Goal: Task Accomplishment & Management: Complete application form

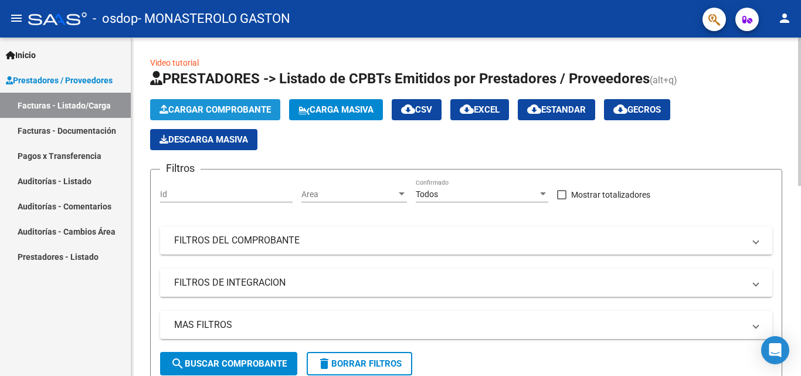
click at [223, 110] on span "Cargar Comprobante" at bounding box center [214, 109] width 111 height 11
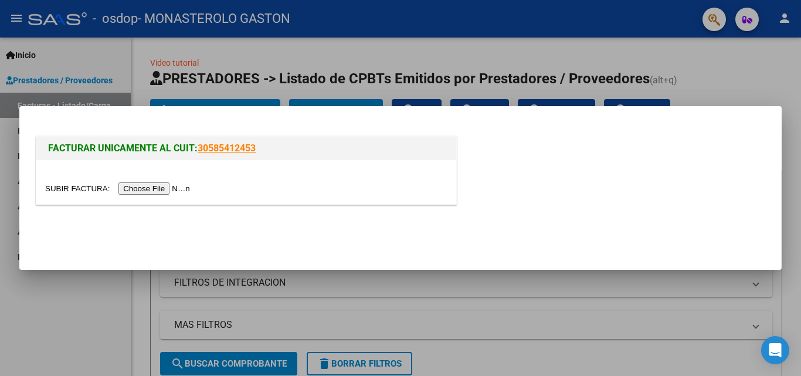
click at [182, 188] on input "file" at bounding box center [119, 188] width 148 height 12
click at [759, 80] on div at bounding box center [400, 188] width 801 height 376
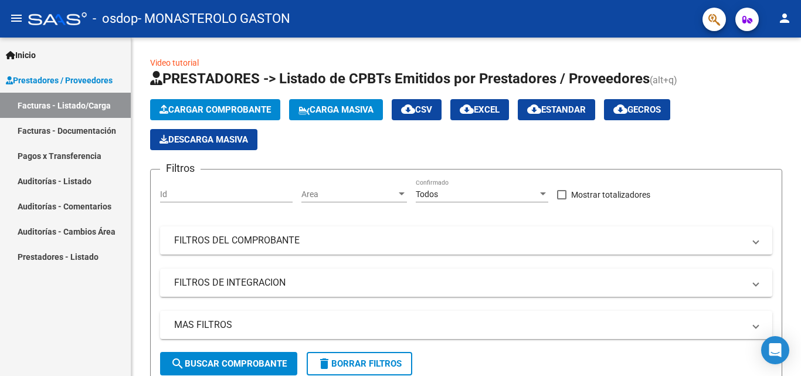
click at [66, 127] on link "Facturas - Documentación" at bounding box center [65, 130] width 131 height 25
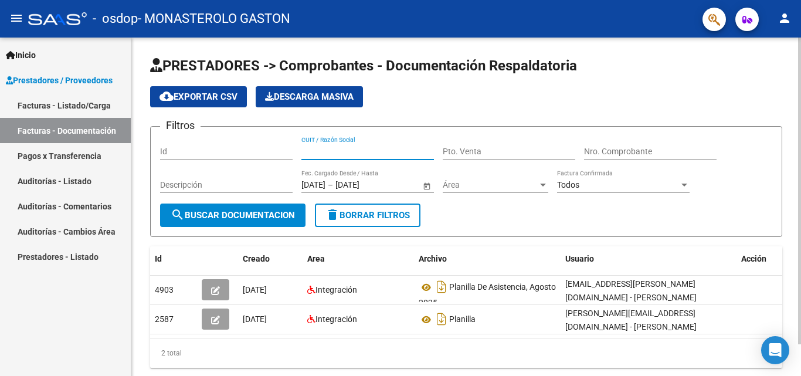
click at [373, 151] on input "CUIT / Razón Social" at bounding box center [367, 152] width 133 height 10
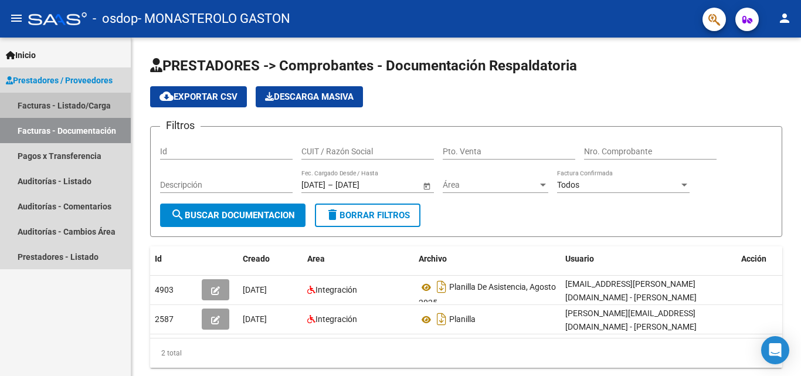
click at [55, 105] on link "Facturas - Listado/Carga" at bounding box center [65, 105] width 131 height 25
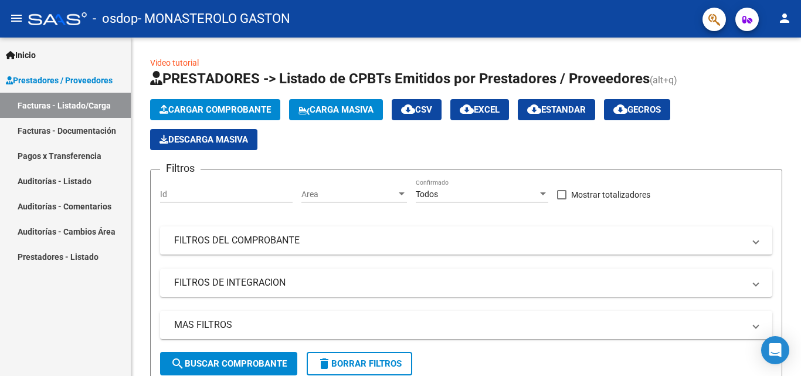
click at [16, 13] on mat-icon "menu" at bounding box center [16, 18] width 14 height 14
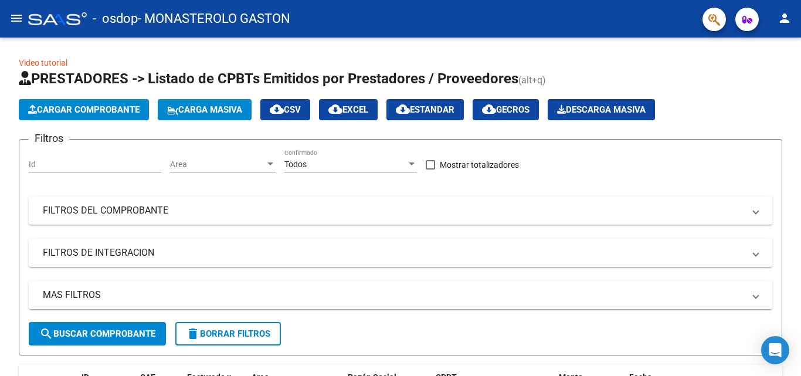
click at [16, 13] on mat-icon "menu" at bounding box center [16, 18] width 14 height 14
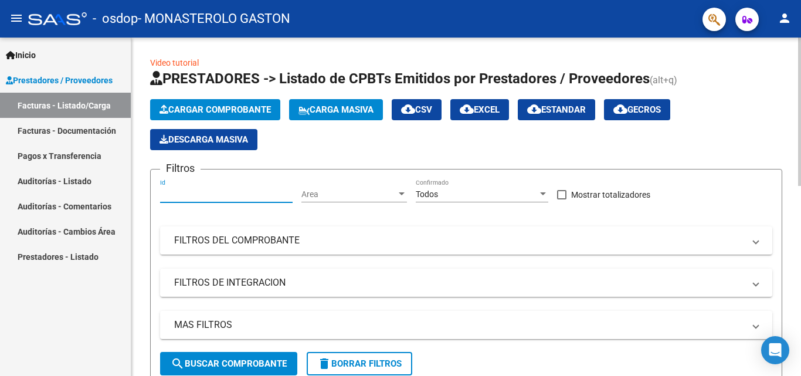
click at [215, 192] on input "Id" at bounding box center [226, 194] width 133 height 10
click at [219, 111] on span "Cargar Comprobante" at bounding box center [214, 109] width 111 height 11
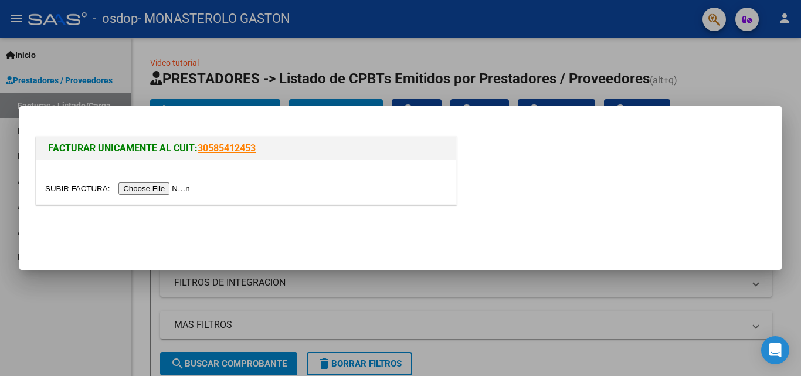
click at [184, 189] on input "file" at bounding box center [119, 188] width 148 height 12
click at [746, 67] on div at bounding box center [400, 188] width 801 height 376
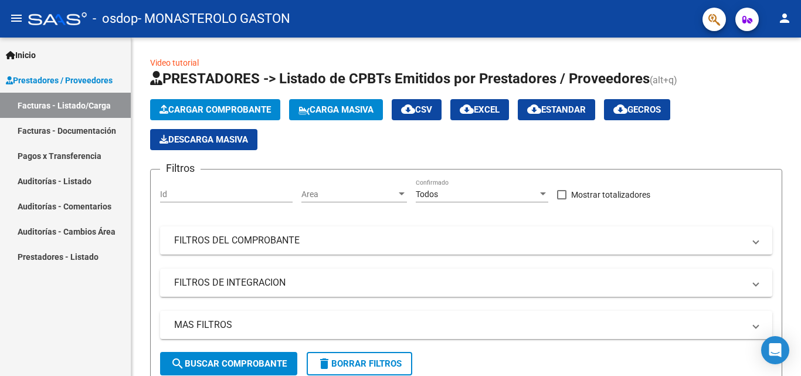
click at [61, 155] on link "Pagos x Transferencia" at bounding box center [65, 155] width 131 height 25
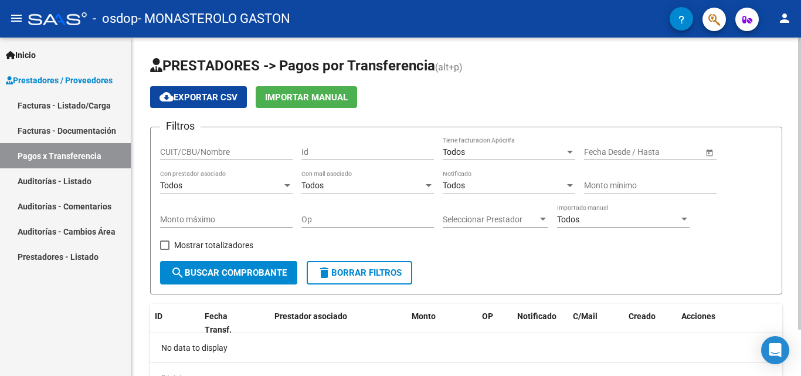
click at [800, 55] on div at bounding box center [799, 184] width 3 height 292
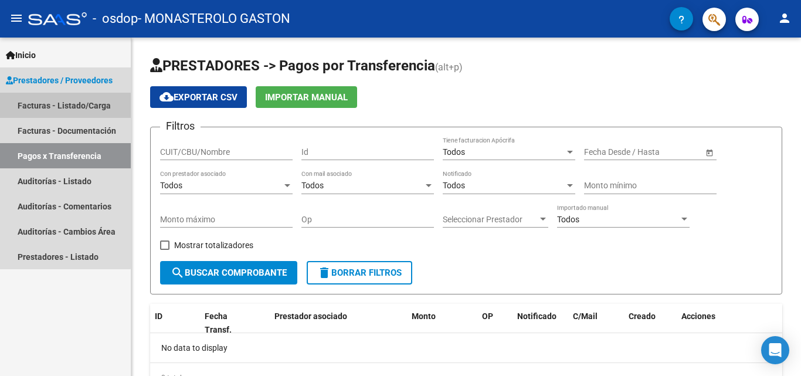
click at [64, 106] on link "Facturas - Listado/Carga" at bounding box center [65, 105] width 131 height 25
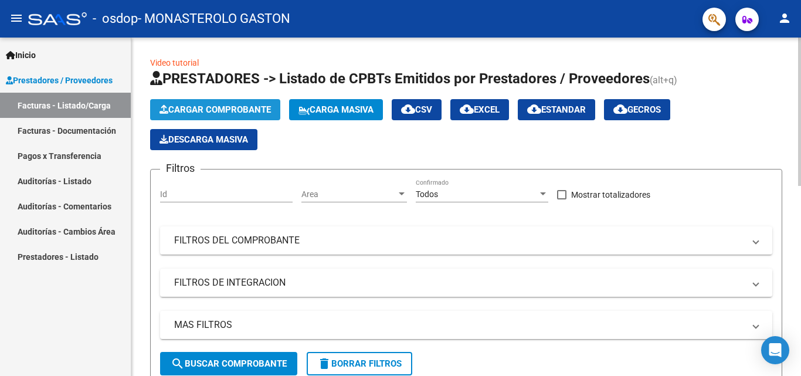
click at [202, 106] on span "Cargar Comprobante" at bounding box center [214, 109] width 111 height 11
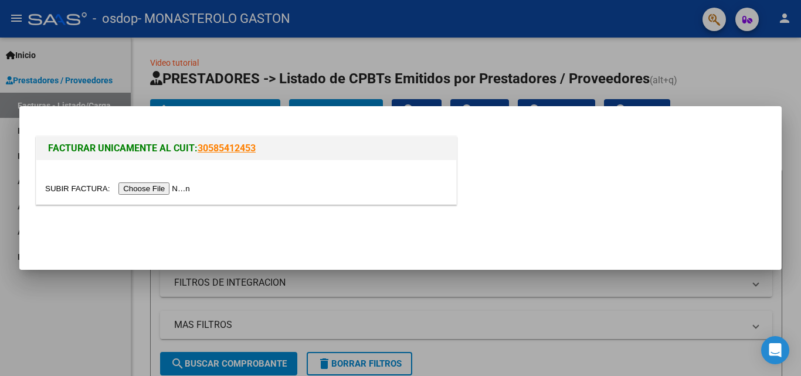
click at [193, 187] on input "file" at bounding box center [119, 188] width 148 height 12
click at [746, 80] on div at bounding box center [400, 188] width 801 height 376
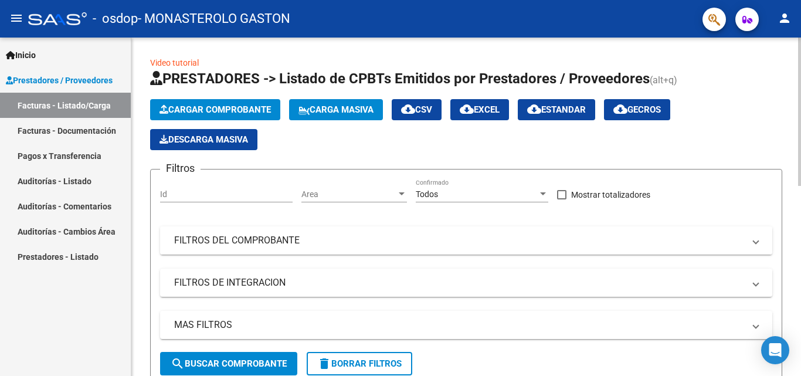
click at [751, 243] on span "FILTROS DEL COMPROBANTE" at bounding box center [463, 240] width 579 height 13
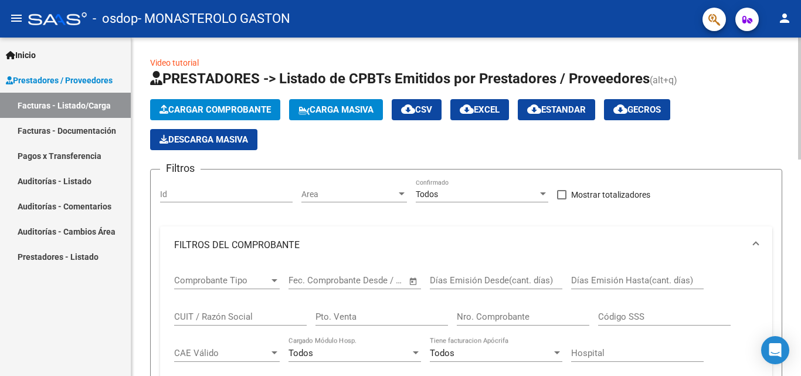
click at [751, 243] on span "FILTROS DEL COMPROBANTE" at bounding box center [463, 245] width 579 height 13
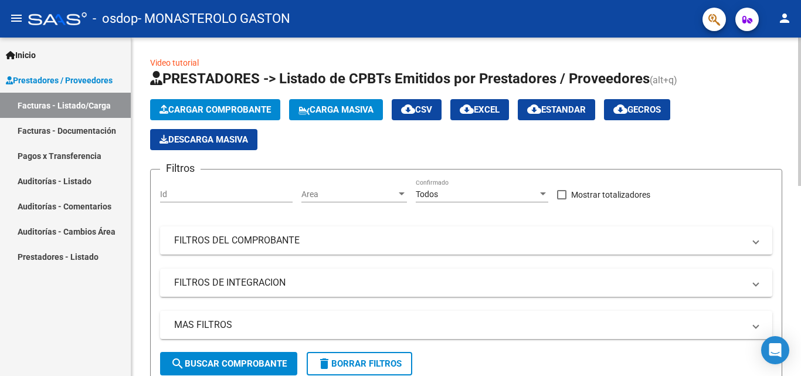
click at [181, 62] on link "Video tutorial" at bounding box center [174, 62] width 49 height 9
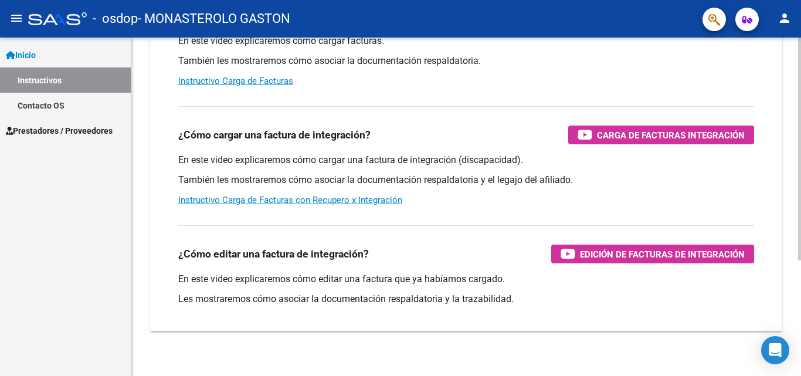
scroll to position [176, 0]
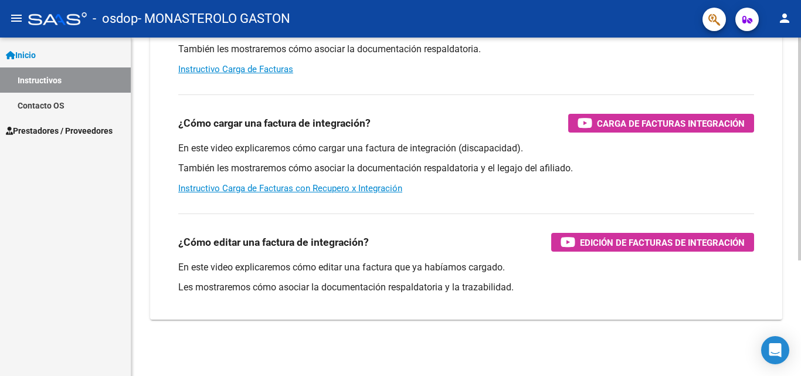
click at [800, 209] on div at bounding box center [799, 264] width 3 height 223
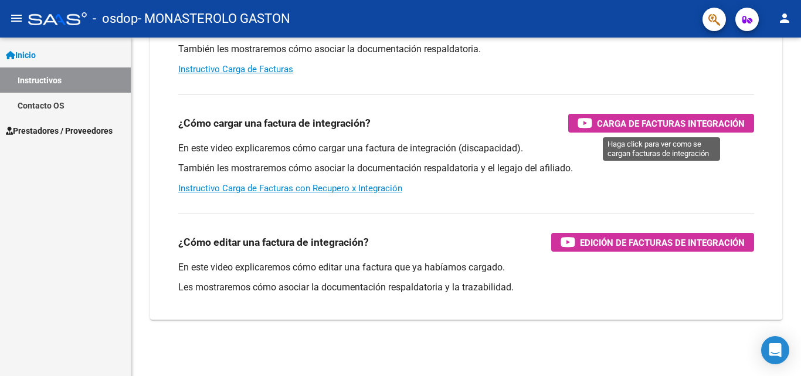
click at [689, 121] on span "Carga de Facturas Integración" at bounding box center [671, 123] width 148 height 15
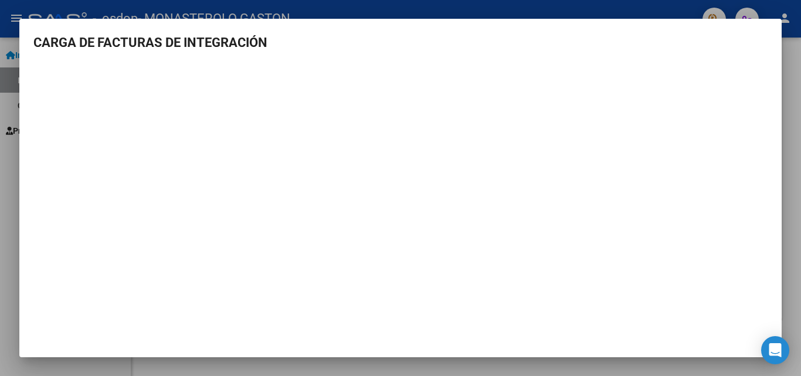
click at [799, 137] on div at bounding box center [400, 188] width 801 height 376
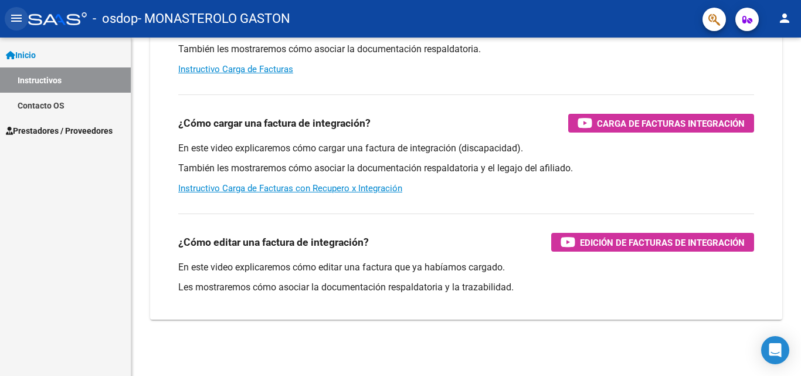
click at [13, 12] on mat-icon "menu" at bounding box center [16, 18] width 14 height 14
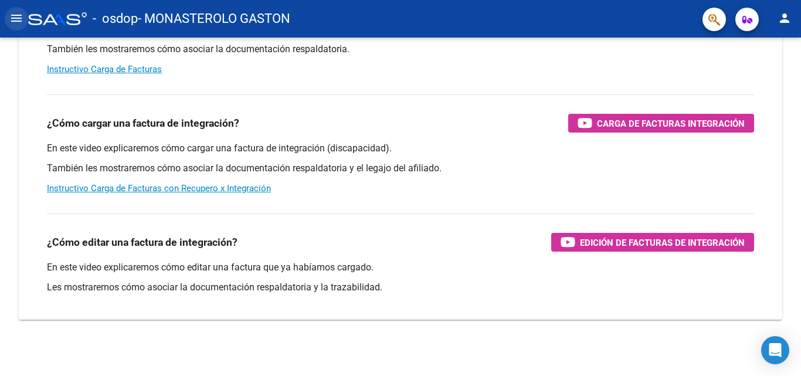
click at [16, 17] on mat-icon "menu" at bounding box center [16, 18] width 14 height 14
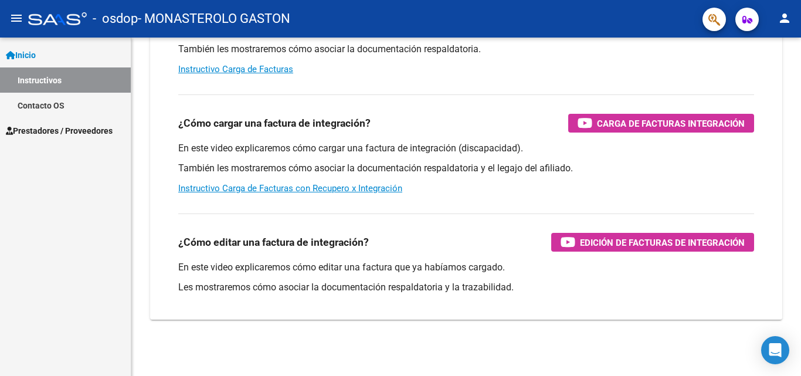
click at [42, 135] on span "Prestadores / Proveedores" at bounding box center [59, 130] width 107 height 13
click at [68, 129] on span "Prestadores / Proveedores" at bounding box center [59, 130] width 107 height 13
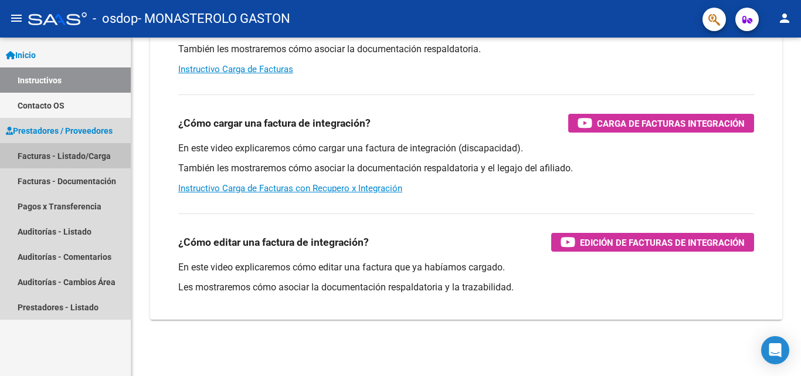
click at [61, 154] on link "Facturas - Listado/Carga" at bounding box center [65, 155] width 131 height 25
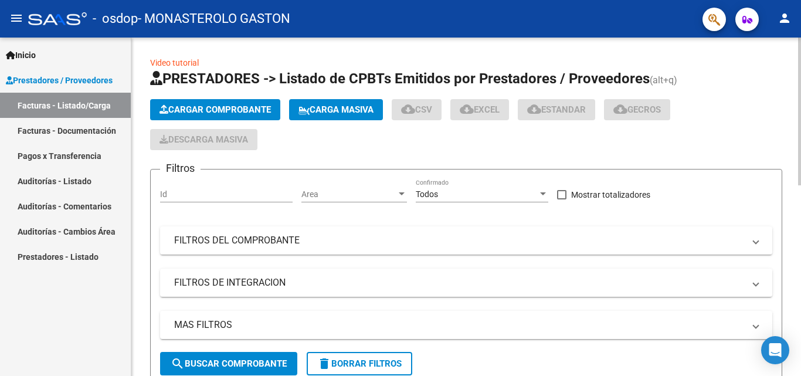
click at [220, 104] on button "Cargar Comprobante" at bounding box center [215, 109] width 130 height 21
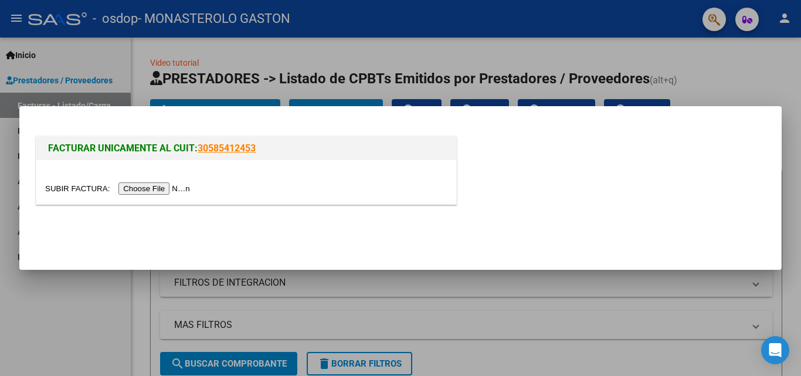
click at [154, 189] on input "file" at bounding box center [119, 188] width 148 height 12
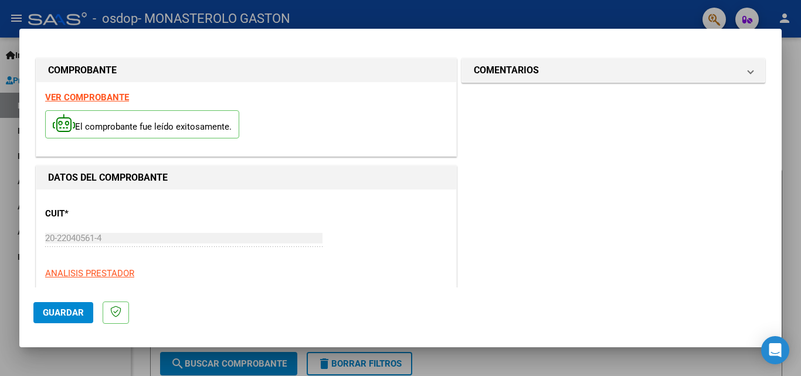
click at [55, 314] on span "Guardar" at bounding box center [63, 312] width 41 height 11
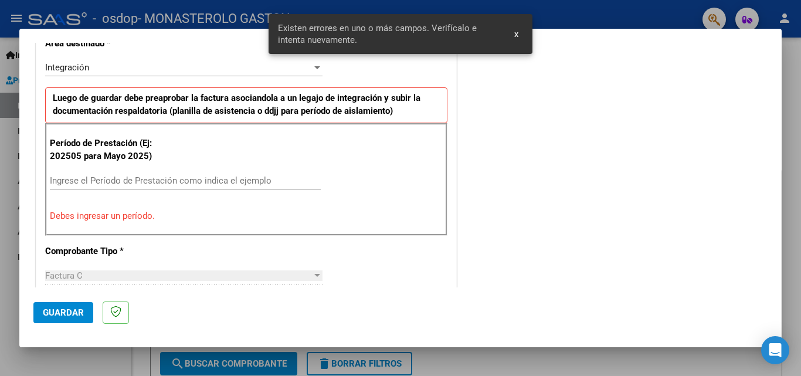
scroll to position [286, 0]
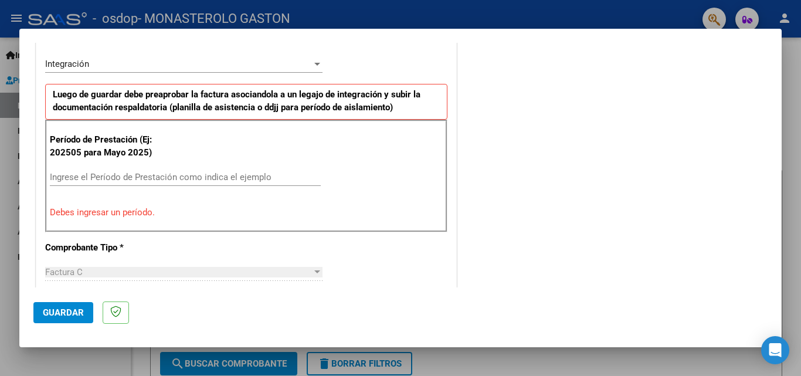
click at [800, 102] on div at bounding box center [400, 188] width 801 height 376
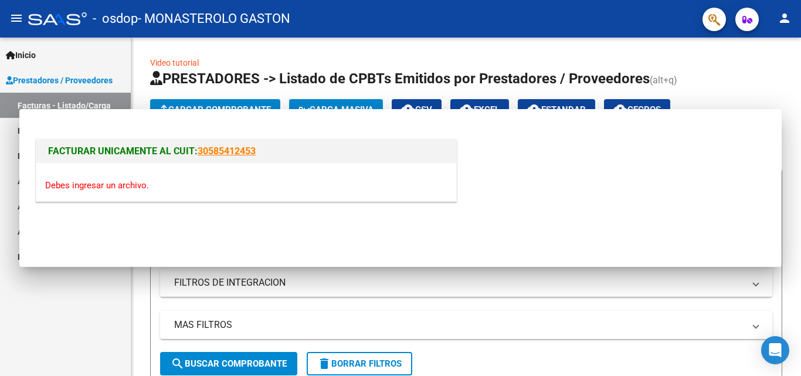
scroll to position [0, 0]
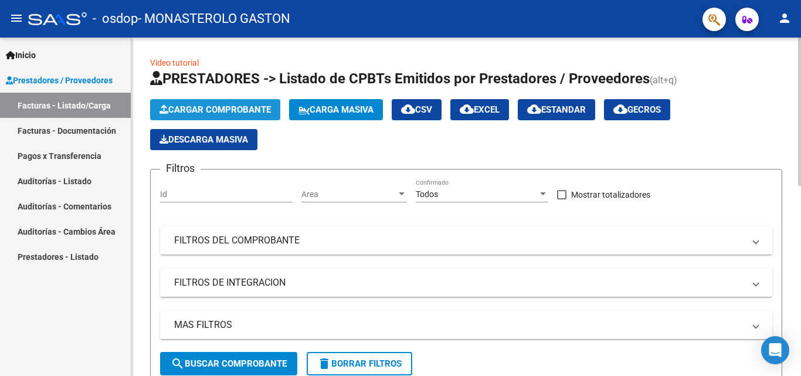
click at [224, 111] on span "Cargar Comprobante" at bounding box center [214, 109] width 111 height 11
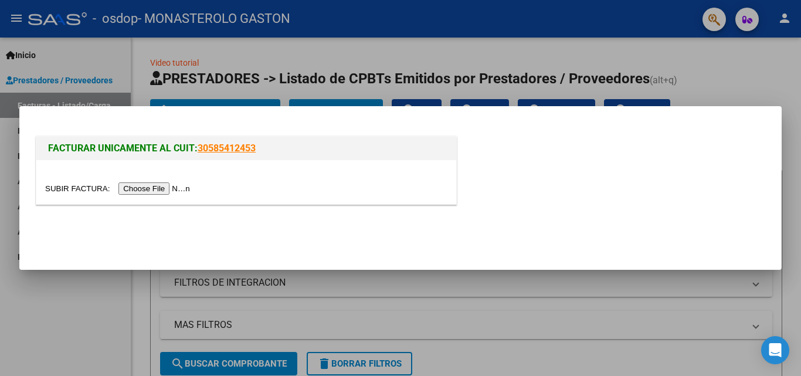
click at [164, 190] on input "file" at bounding box center [119, 188] width 148 height 12
click at [756, 65] on div at bounding box center [400, 188] width 801 height 376
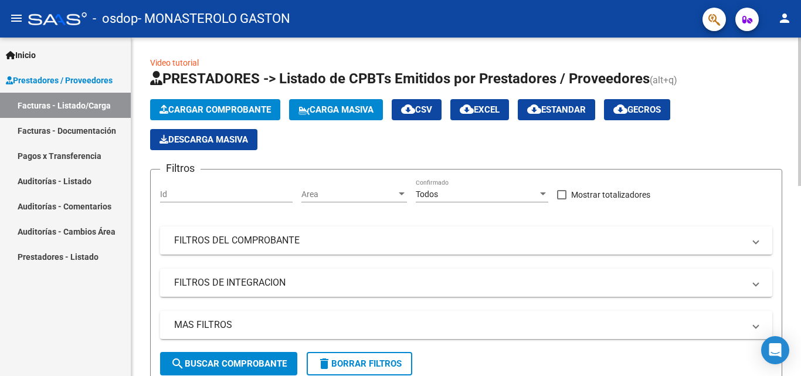
click at [216, 108] on span "Cargar Comprobante" at bounding box center [214, 109] width 111 height 11
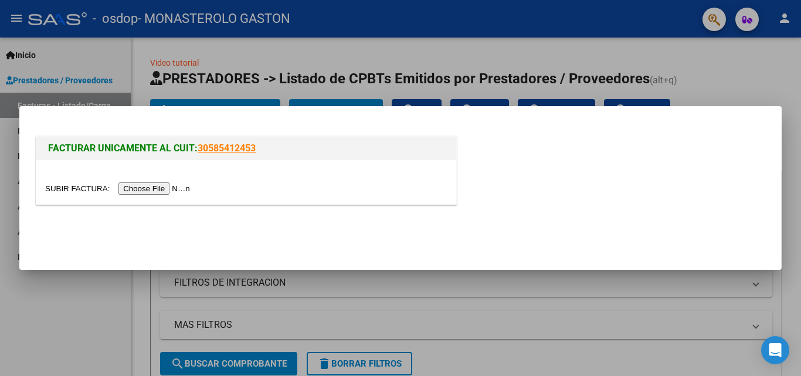
click at [164, 185] on input "file" at bounding box center [119, 188] width 148 height 12
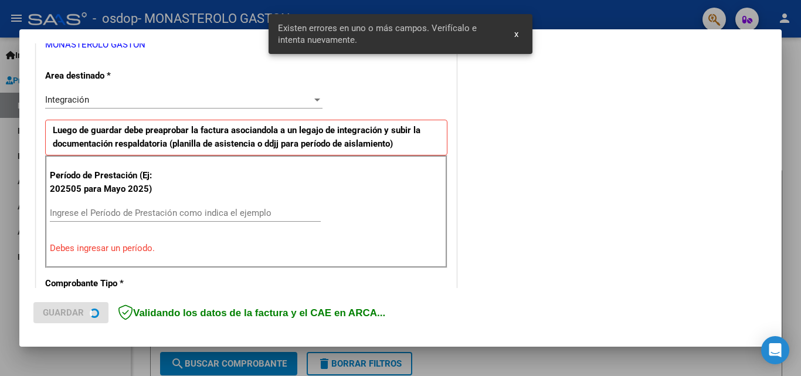
scroll to position [264, 0]
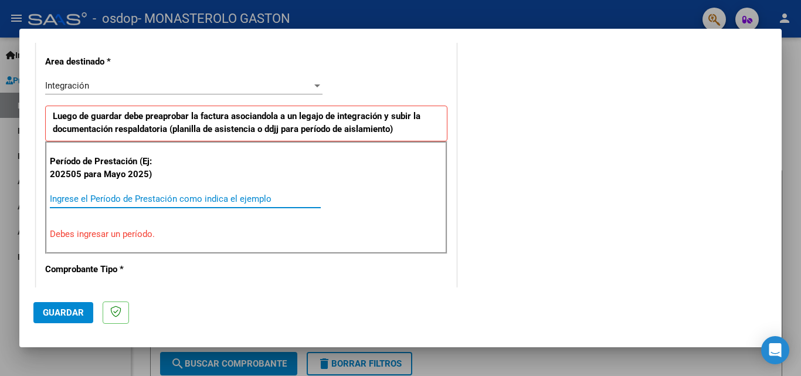
click at [113, 201] on input "Ingrese el Período de Prestación como indica el ejemplo" at bounding box center [185, 198] width 271 height 11
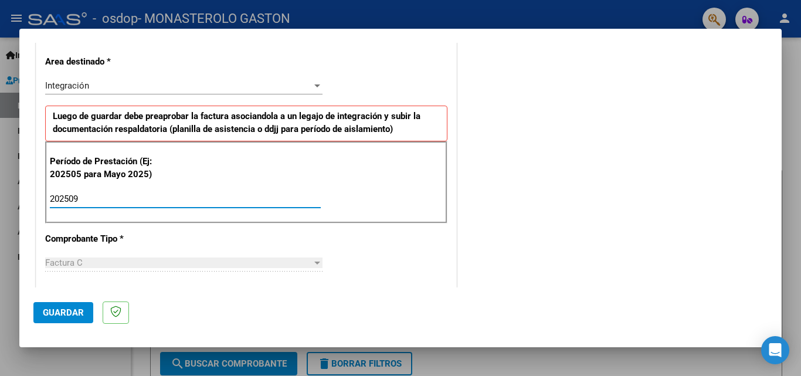
type input "202509"
click at [58, 309] on span "Guardar" at bounding box center [63, 312] width 41 height 11
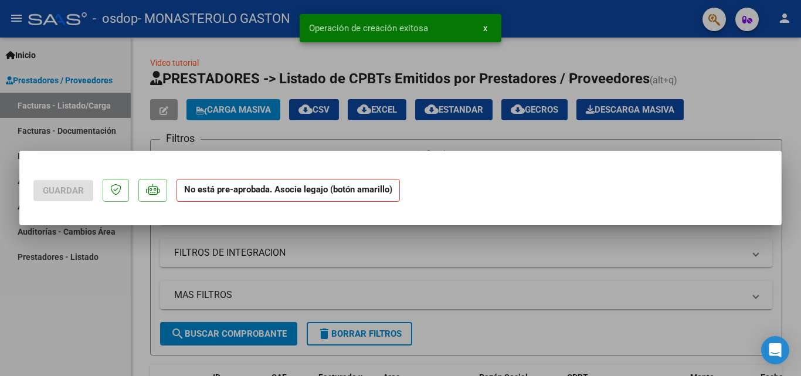
scroll to position [0, 0]
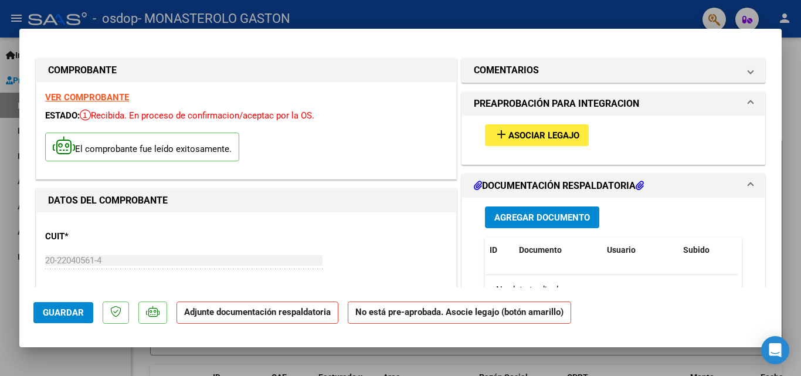
click at [484, 26] on div at bounding box center [400, 188] width 801 height 376
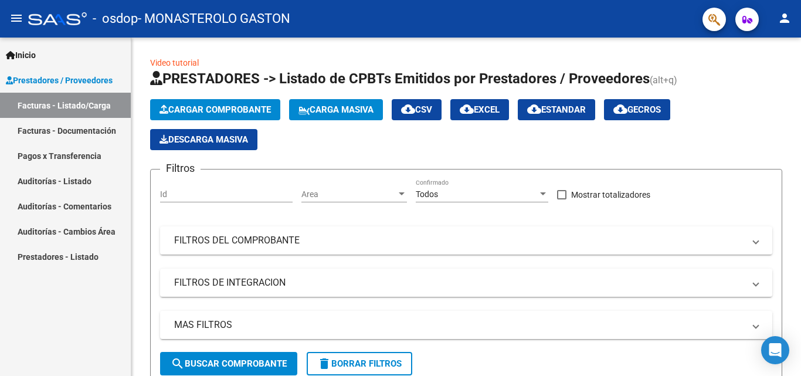
click at [62, 103] on link "Facturas - Listado/Carga" at bounding box center [65, 105] width 131 height 25
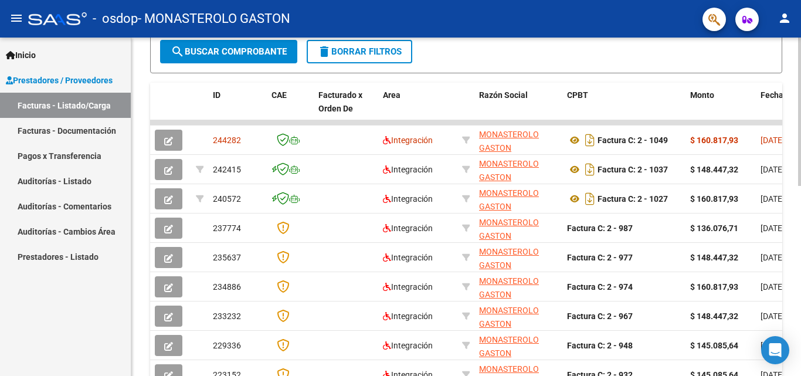
scroll to position [434, 0]
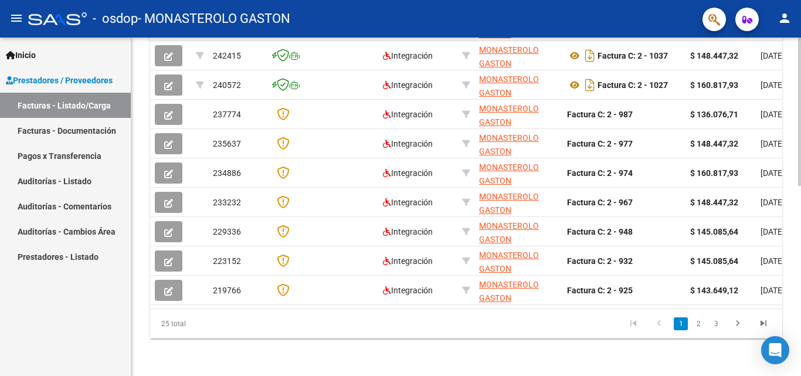
click at [800, 345] on div at bounding box center [799, 301] width 3 height 148
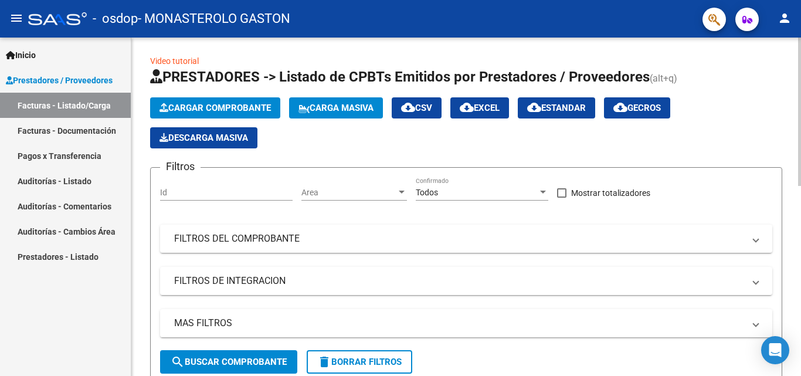
scroll to position [0, 0]
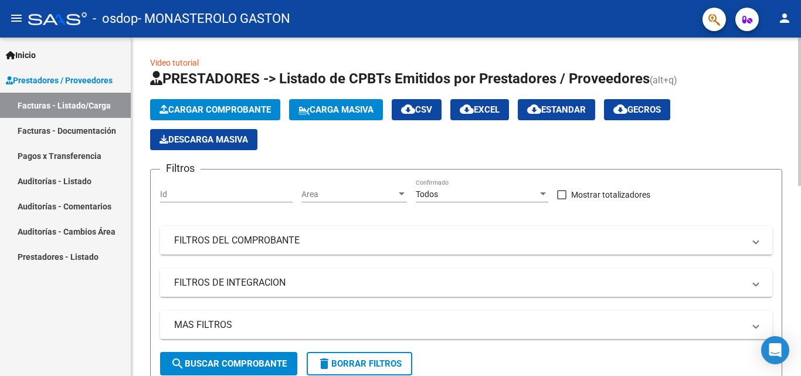
click at [800, 135] on div at bounding box center [799, 112] width 3 height 148
click at [218, 107] on span "Cargar Comprobante" at bounding box center [214, 109] width 111 height 11
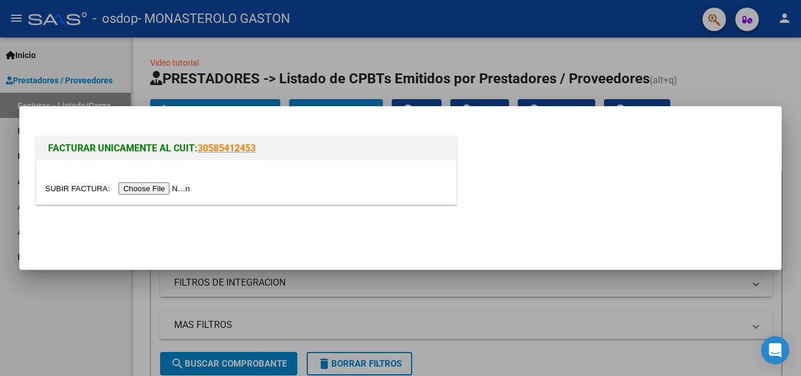
click at [107, 56] on div at bounding box center [400, 188] width 801 height 376
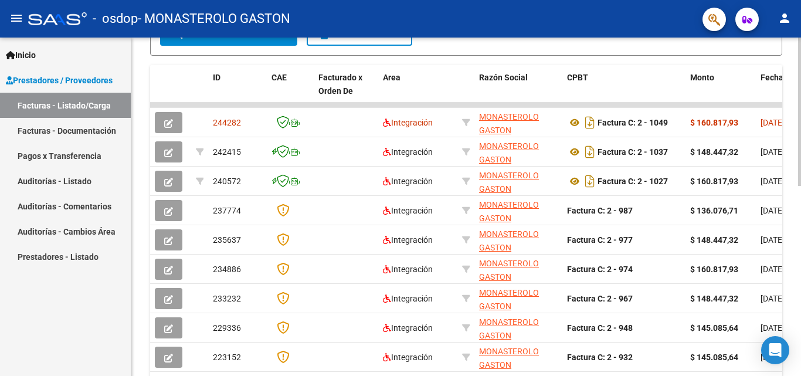
scroll to position [434, 0]
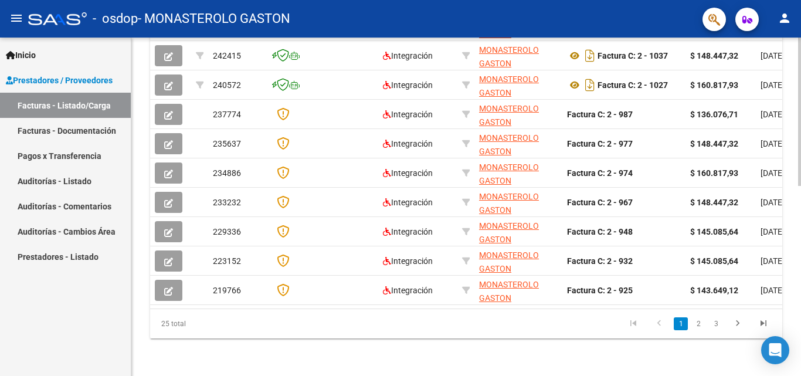
click at [800, 332] on div at bounding box center [799, 301] width 3 height 148
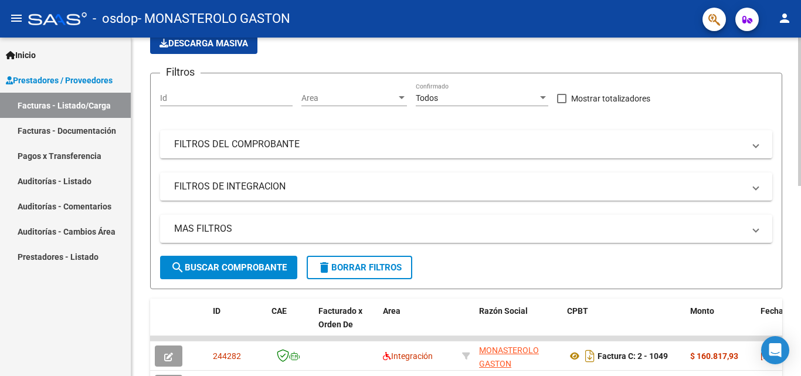
scroll to position [0, 0]
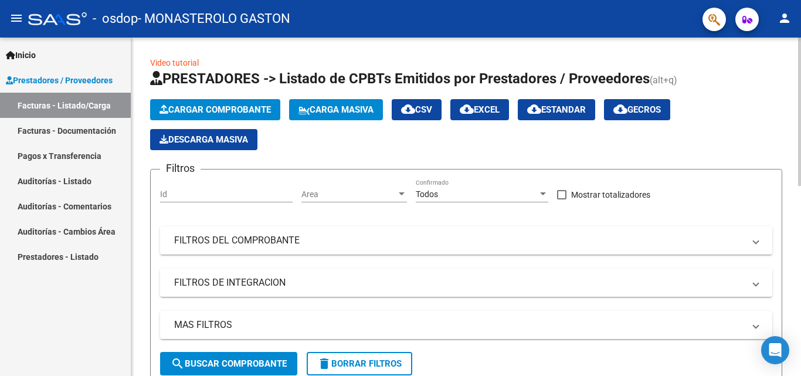
click at [800, 0] on html "menu - osdop - [PERSON_NAME] person Inicio Instructivos Contacto OS Prestadores…" at bounding box center [400, 188] width 801 height 376
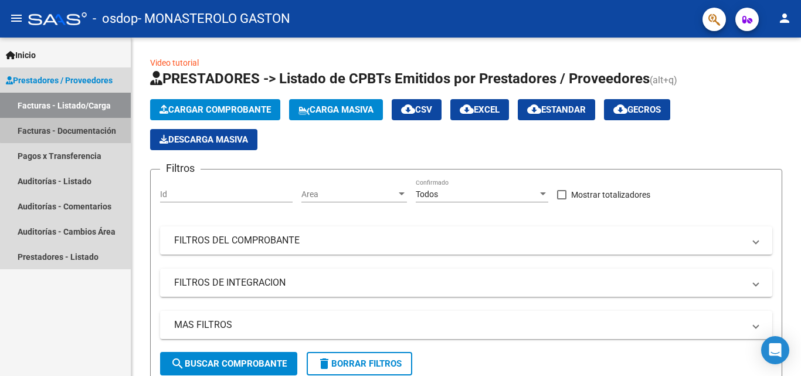
click at [68, 130] on link "Facturas - Documentación" at bounding box center [65, 130] width 131 height 25
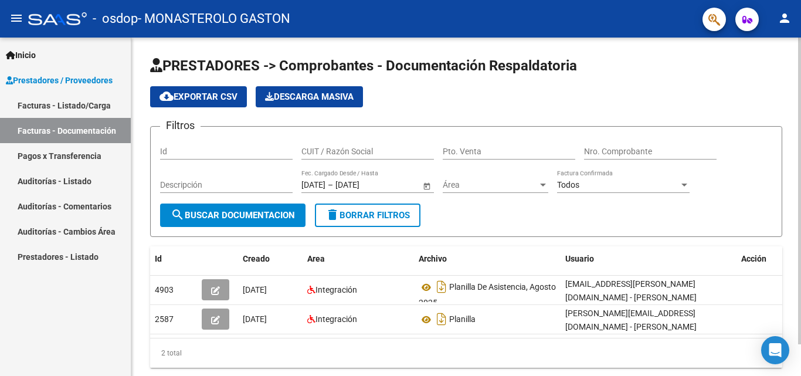
click at [800, 40] on div at bounding box center [799, 191] width 3 height 307
click at [41, 84] on span "Prestadores / Proveedores" at bounding box center [59, 80] width 107 height 13
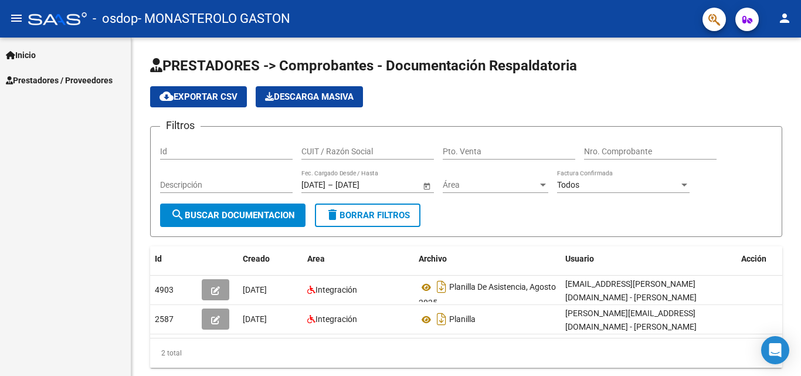
click at [61, 83] on span "Prestadores / Proveedores" at bounding box center [59, 80] width 107 height 13
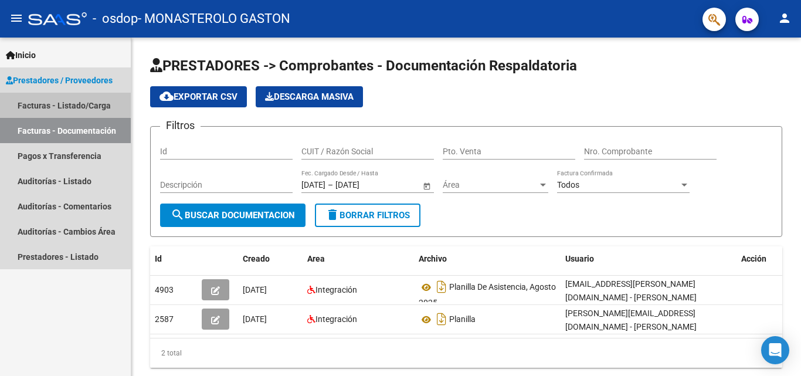
click at [60, 104] on link "Facturas - Listado/Carga" at bounding box center [65, 105] width 131 height 25
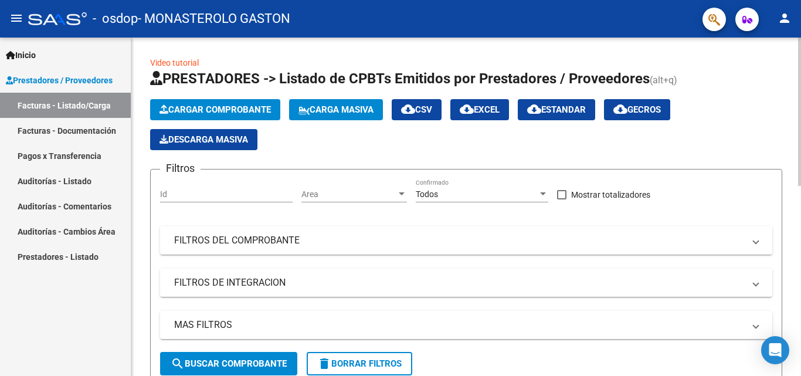
click at [233, 367] on span "search Buscar Comprobante" at bounding box center [229, 363] width 116 height 11
click at [800, 58] on div at bounding box center [799, 112] width 3 height 148
click at [231, 104] on span "Cargar Comprobante" at bounding box center [214, 109] width 111 height 11
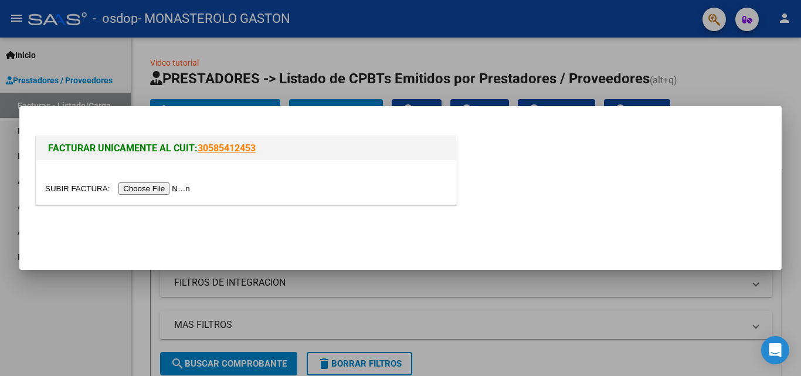
click at [176, 192] on input "file" at bounding box center [119, 188] width 148 height 12
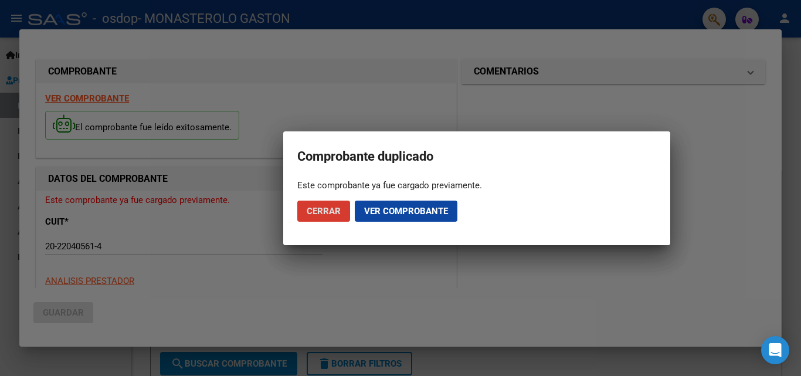
click at [402, 212] on span "Ver comprobante" at bounding box center [406, 211] width 84 height 11
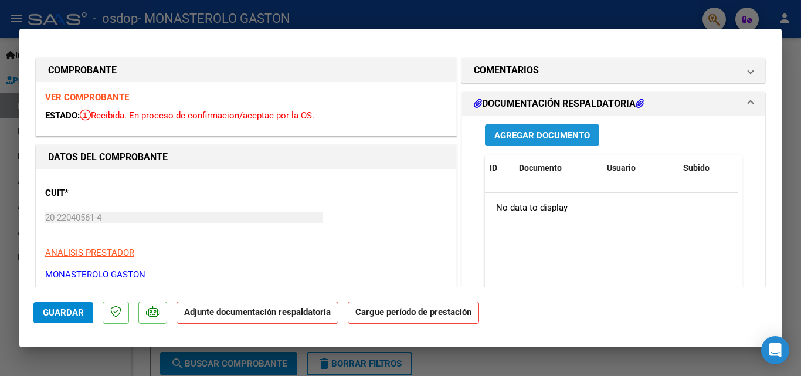
click at [542, 136] on span "Agregar Documento" at bounding box center [542, 135] width 96 height 11
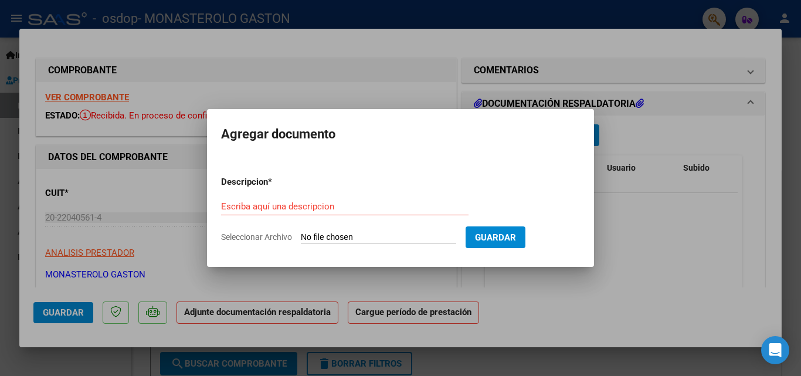
click at [689, 227] on div at bounding box center [400, 188] width 801 height 376
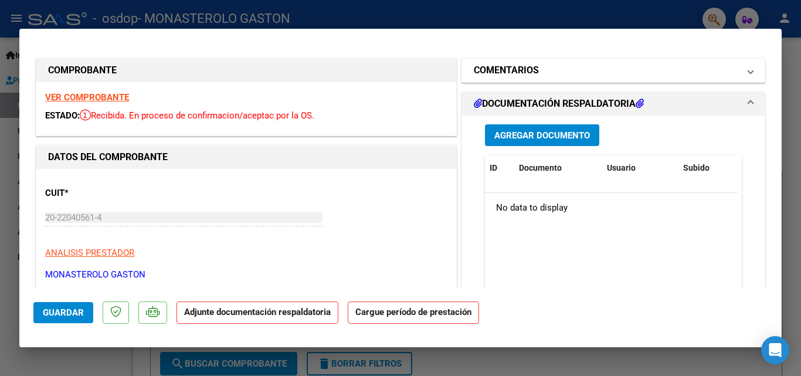
click at [748, 70] on span at bounding box center [750, 70] width 5 height 14
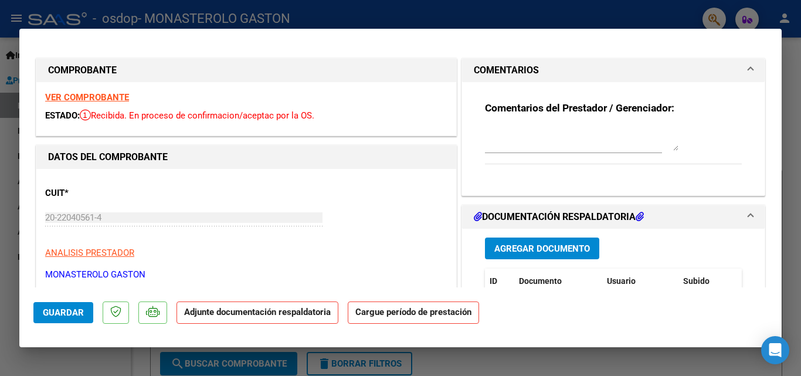
click at [748, 70] on span at bounding box center [750, 70] width 5 height 14
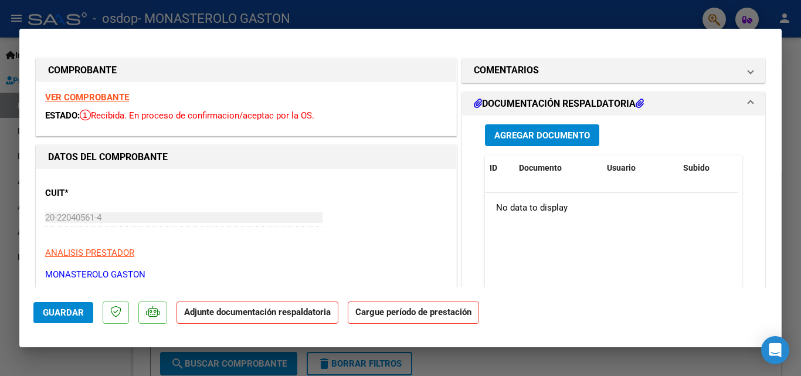
click at [76, 95] on strong "VER COMPROBANTE" at bounding box center [87, 97] width 84 height 11
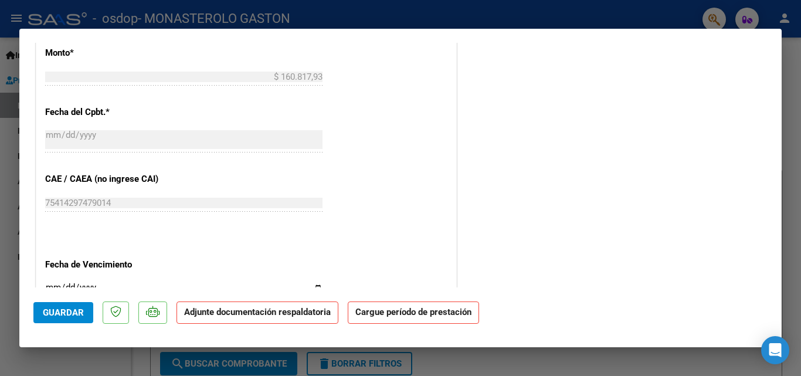
scroll to position [762, 0]
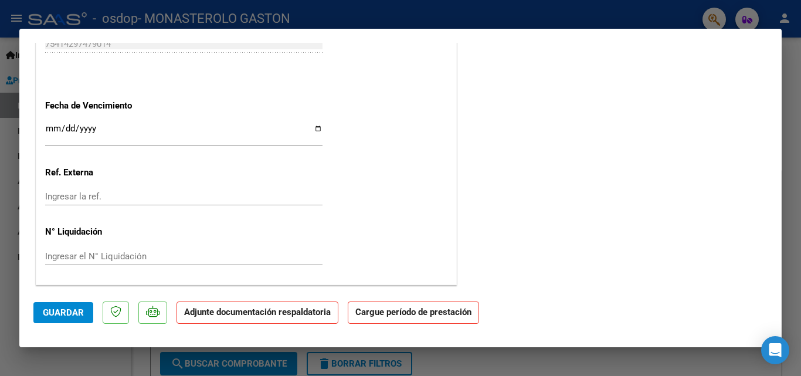
drag, startPoint x: 782, startPoint y: 235, endPoint x: 785, endPoint y: 137, distance: 98.0
click at [785, 138] on div at bounding box center [400, 188] width 801 height 376
type input "$ 0,00"
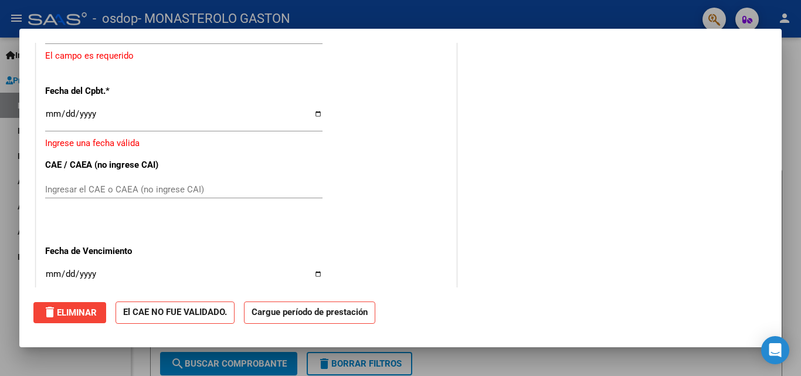
scroll to position [0, 0]
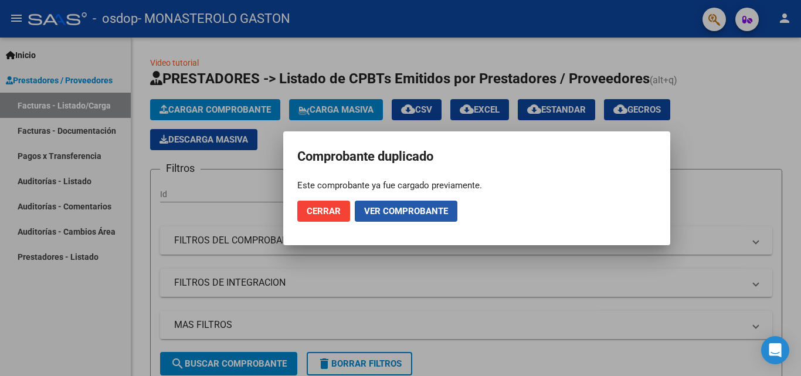
click at [396, 214] on span "Ver comprobante" at bounding box center [406, 211] width 84 height 11
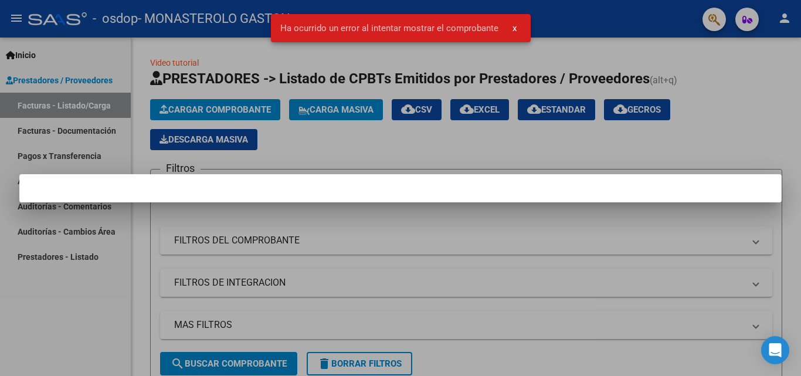
click at [511, 28] on button "x" at bounding box center [514, 28] width 23 height 21
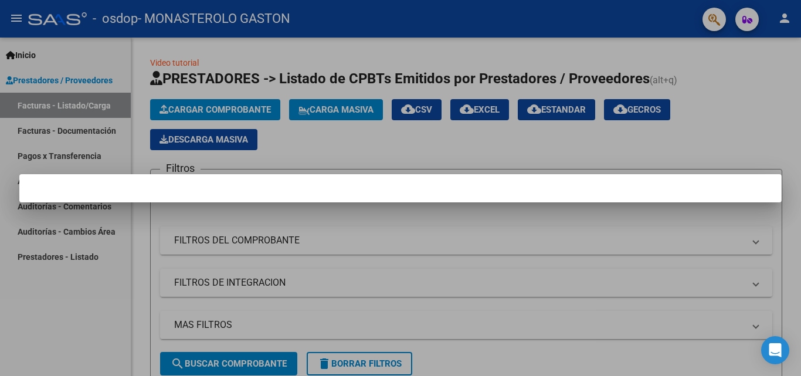
click at [743, 114] on div at bounding box center [400, 188] width 801 height 376
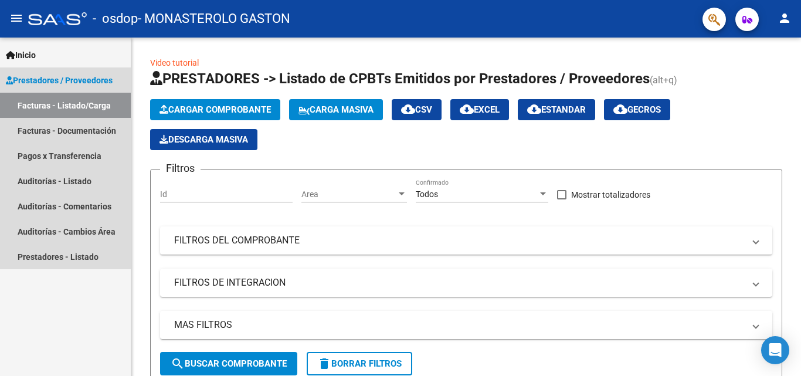
click at [73, 102] on link "Facturas - Listado/Carga" at bounding box center [65, 105] width 131 height 25
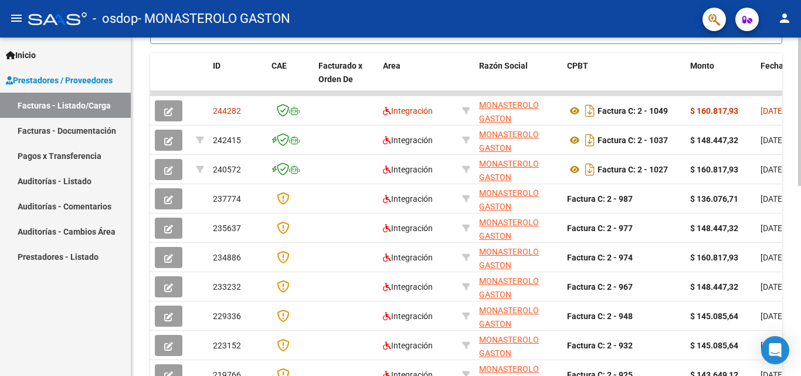
scroll to position [336, 0]
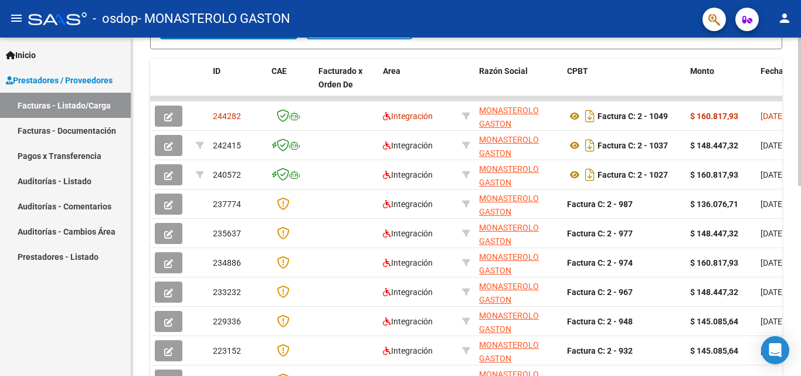
click at [798, 287] on div at bounding box center [799, 262] width 3 height 148
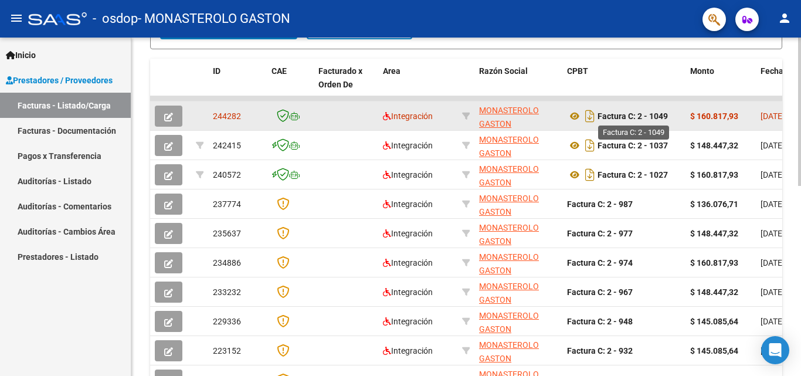
click at [618, 113] on strong "Factura C: 2 - 1049" at bounding box center [632, 115] width 70 height 9
click at [161, 115] on button "button" at bounding box center [169, 116] width 28 height 21
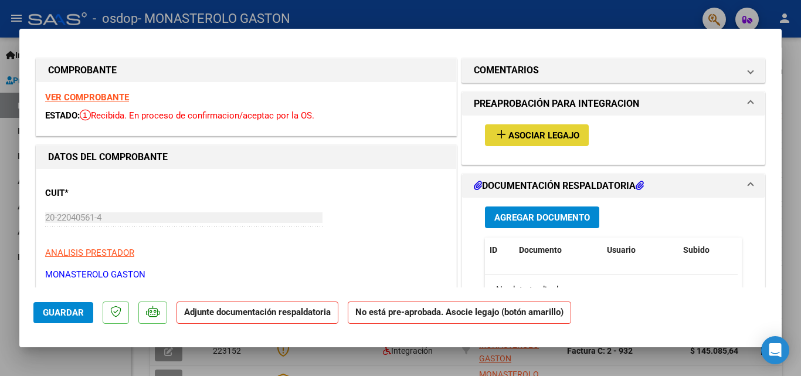
click at [539, 129] on button "add Asociar Legajo" at bounding box center [537, 135] width 104 height 22
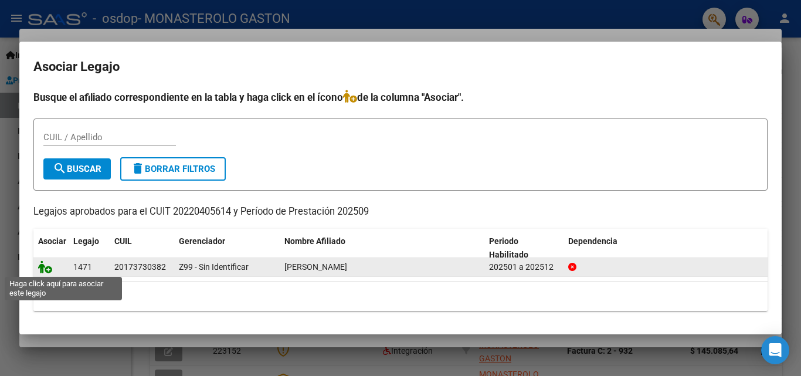
click at [43, 266] on icon at bounding box center [45, 266] width 14 height 13
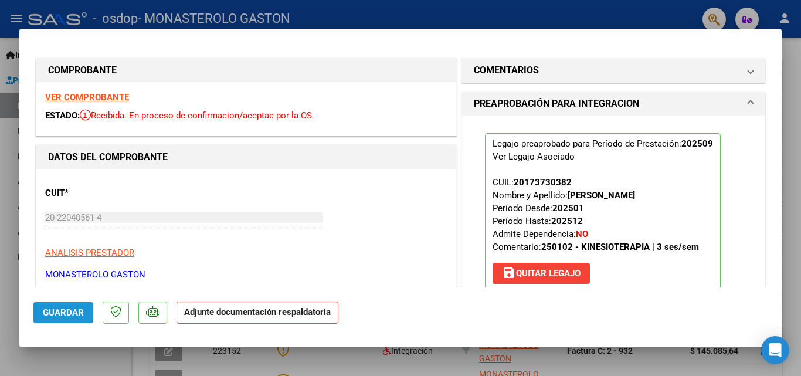
click at [58, 309] on span "Guardar" at bounding box center [63, 312] width 41 height 11
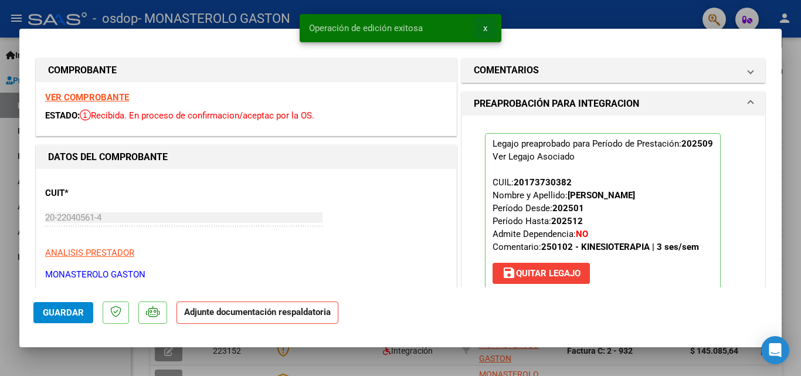
click at [485, 26] on span "x" at bounding box center [485, 28] width 4 height 11
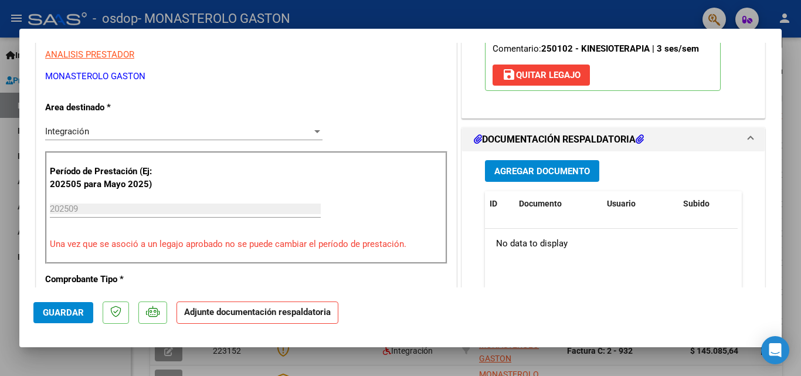
scroll to position [201, 0]
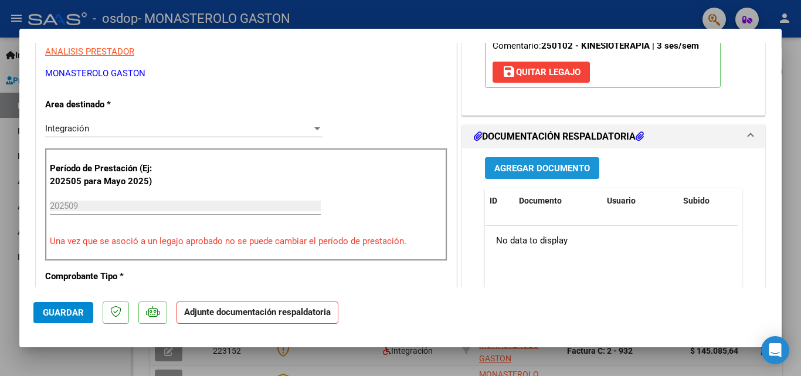
click at [559, 171] on span "Agregar Documento" at bounding box center [542, 168] width 96 height 11
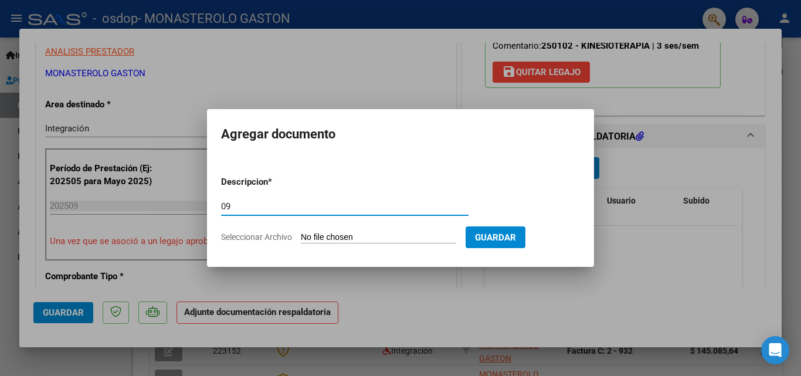
type input "0"
type input "asistencia pte [PERSON_NAME]. [DATE]"
click at [380, 236] on input "Seleccionar Archivo" at bounding box center [378, 237] width 155 height 11
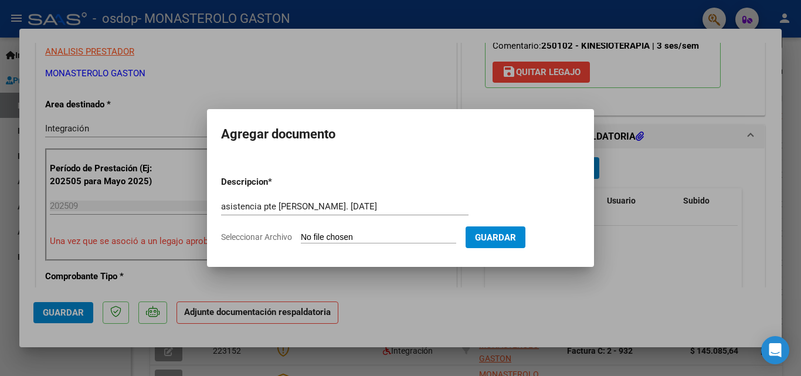
type input "C:\fakepath\CamScanner [DATE] 15.20.pdf"
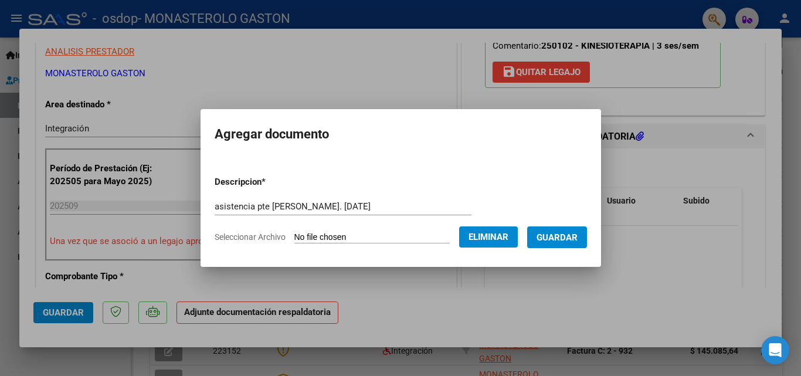
click at [578, 238] on span "Guardar" at bounding box center [556, 237] width 41 height 11
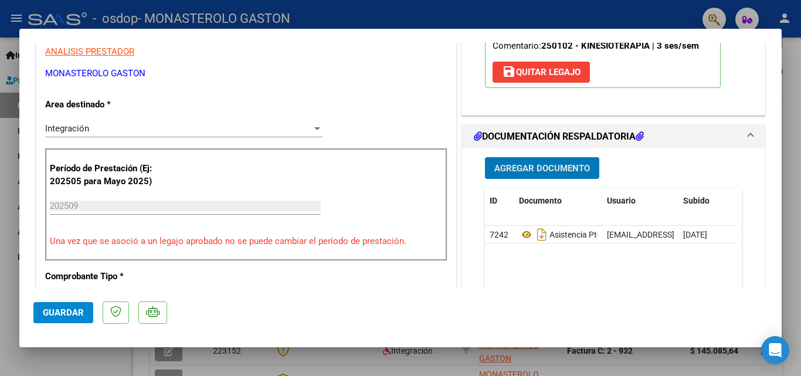
click at [69, 310] on span "Guardar" at bounding box center [63, 312] width 41 height 11
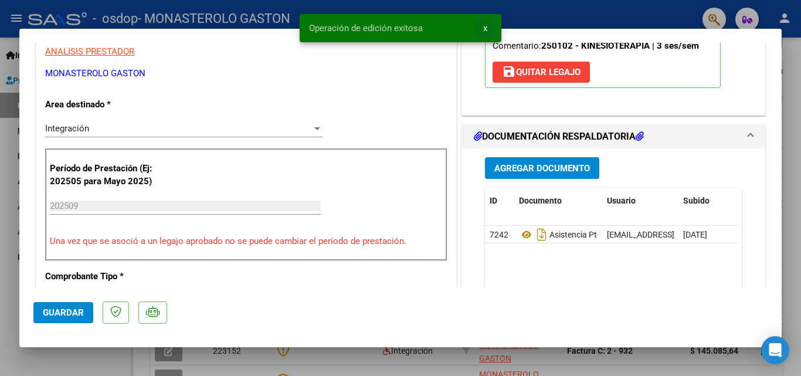
click at [484, 25] on span "x" at bounding box center [485, 28] width 4 height 11
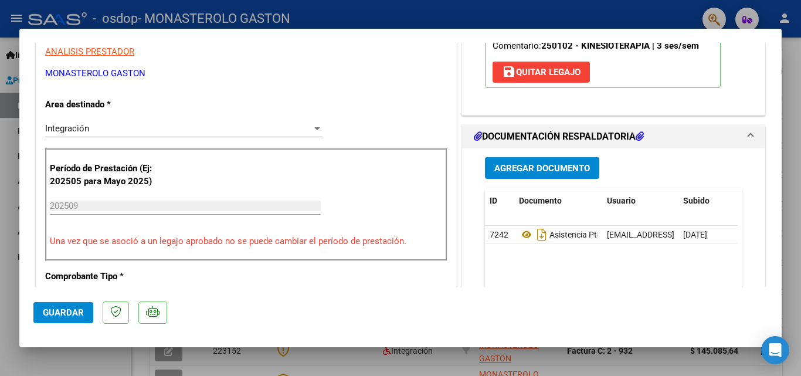
click at [793, 83] on div at bounding box center [400, 188] width 801 height 376
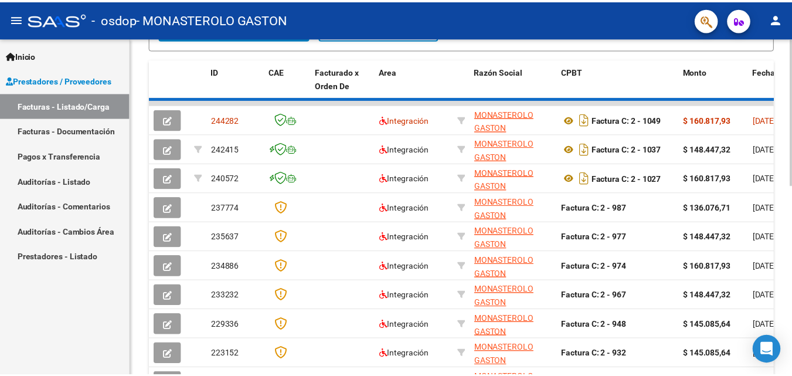
scroll to position [336, 0]
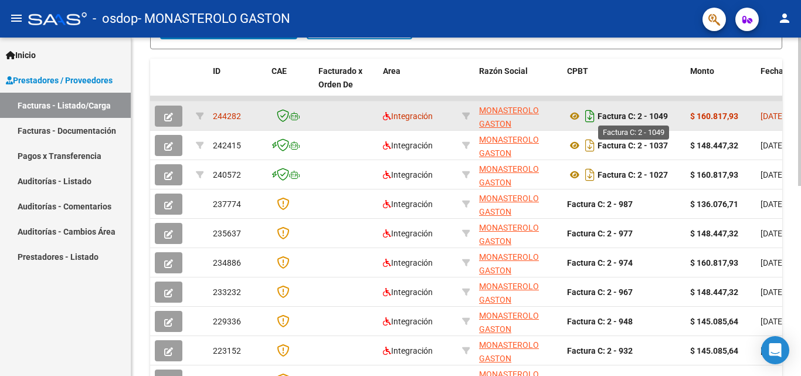
drag, startPoint x: 693, startPoint y: 100, endPoint x: 592, endPoint y: 112, distance: 101.5
click at [596, 115] on datatable-scroller "244282 Integración [PERSON_NAME] 20220405614 Factura C: 2 - 1049 $ 160.817,93 […" at bounding box center [466, 245] width 632 height 298
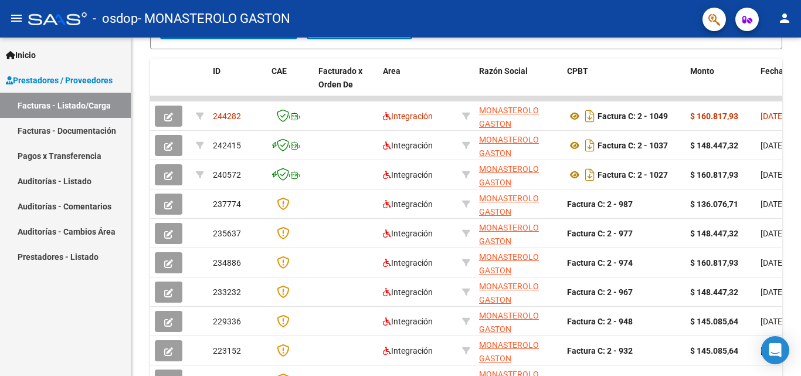
click at [786, 18] on mat-icon "person" at bounding box center [784, 18] width 14 height 14
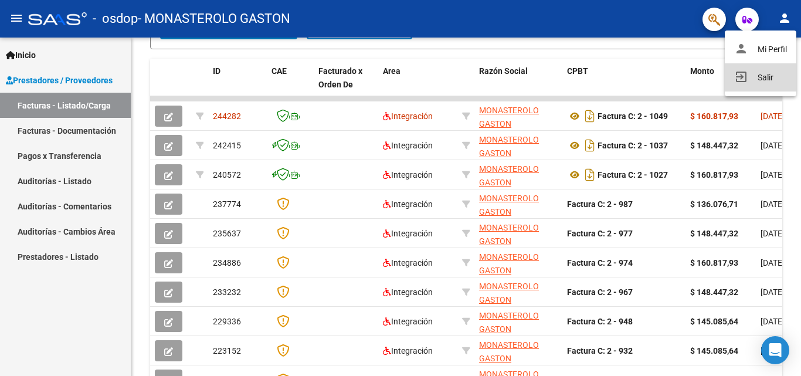
click at [766, 77] on button "exit_to_app Salir" at bounding box center [761, 77] width 72 height 28
